Goal: Transaction & Acquisition: Download file/media

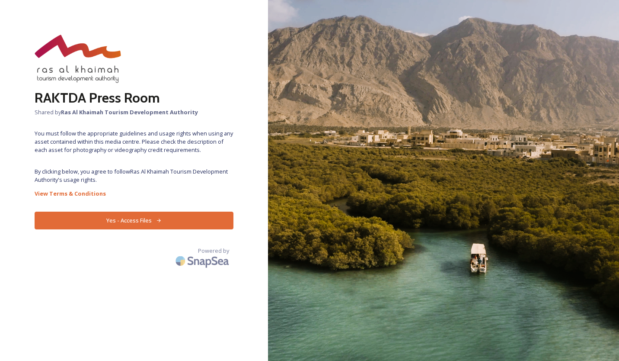
click at [157, 217] on button "Yes - Access Files" at bounding box center [134, 221] width 199 height 18
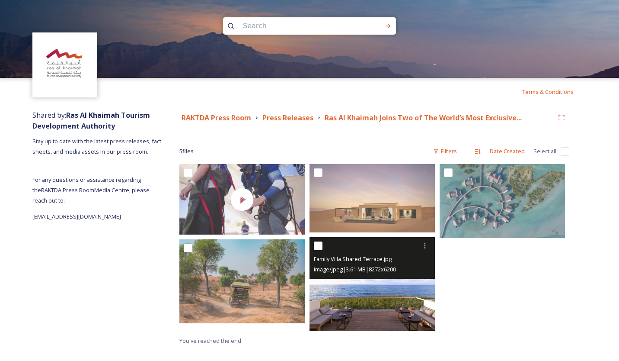
click at [385, 287] on img at bounding box center [372, 284] width 125 height 94
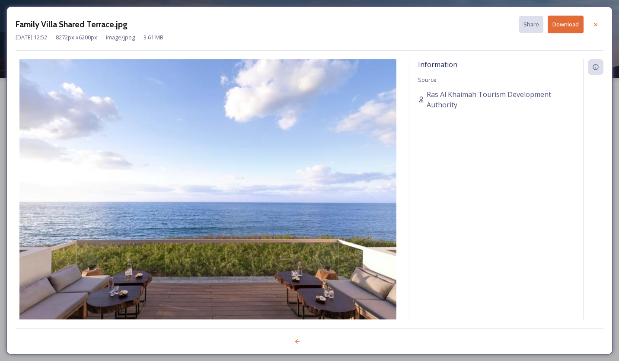
click at [385, 287] on img at bounding box center [208, 200] width 385 height 283
click at [595, 18] on div at bounding box center [596, 25] width 16 height 16
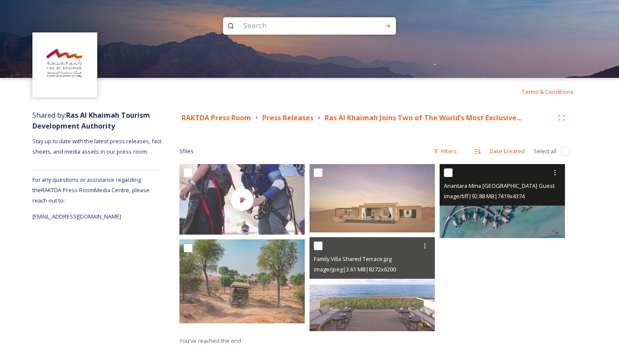
click at [507, 201] on div "image/tiff | 92.88 MB | 7419 x 4374" at bounding box center [503, 196] width 119 height 10
click at [553, 173] on icon at bounding box center [555, 172] width 7 height 7
click at [546, 207] on span "Download" at bounding box center [545, 208] width 26 height 8
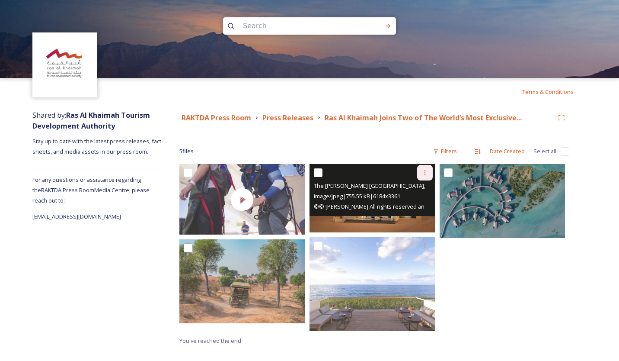
click at [423, 173] on icon at bounding box center [425, 172] width 7 height 7
click at [426, 207] on span "Download" at bounding box center [415, 208] width 26 height 8
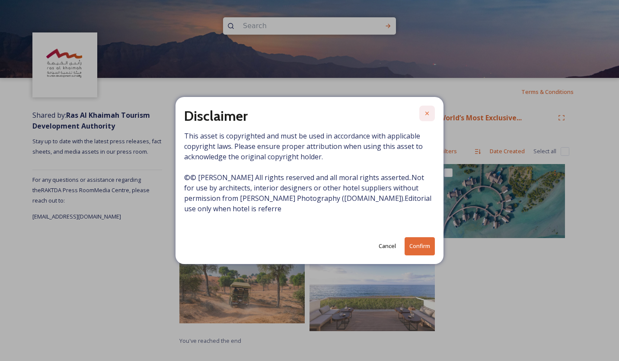
click at [426, 118] on div at bounding box center [428, 114] width 16 height 16
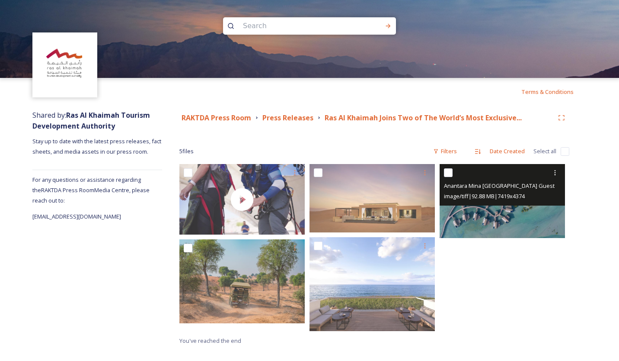
click at [526, 215] on img at bounding box center [502, 201] width 125 height 74
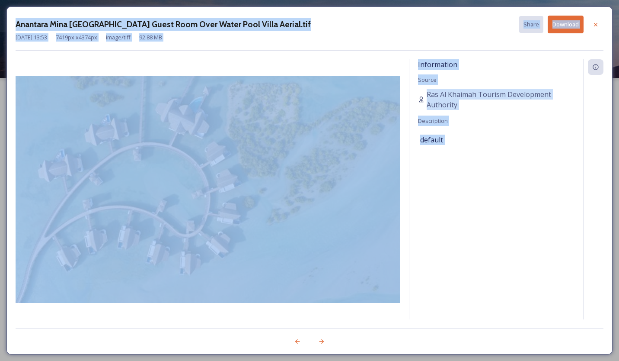
click at [526, 215] on div "Information Source Ras Al Khaimah Tourism Development Authority Description def…" at bounding box center [497, 189] width 174 height 260
